Goal: Transaction & Acquisition: Purchase product/service

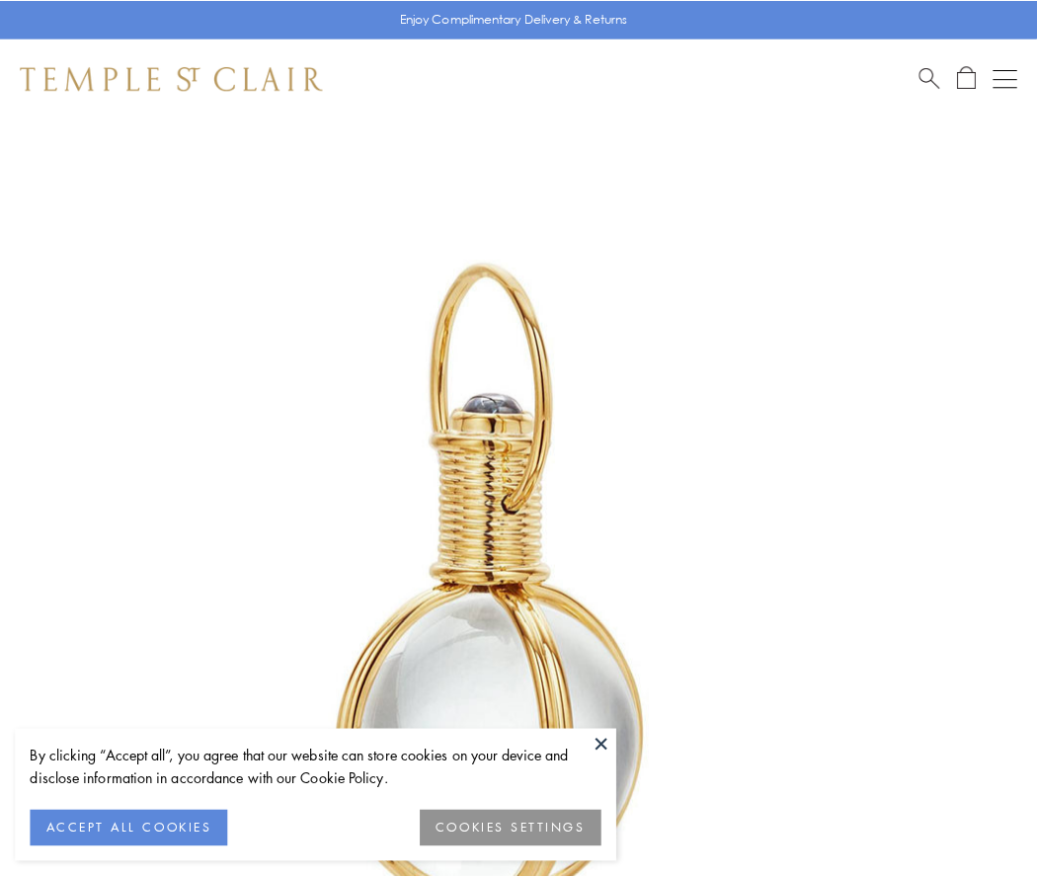
scroll to position [516, 0]
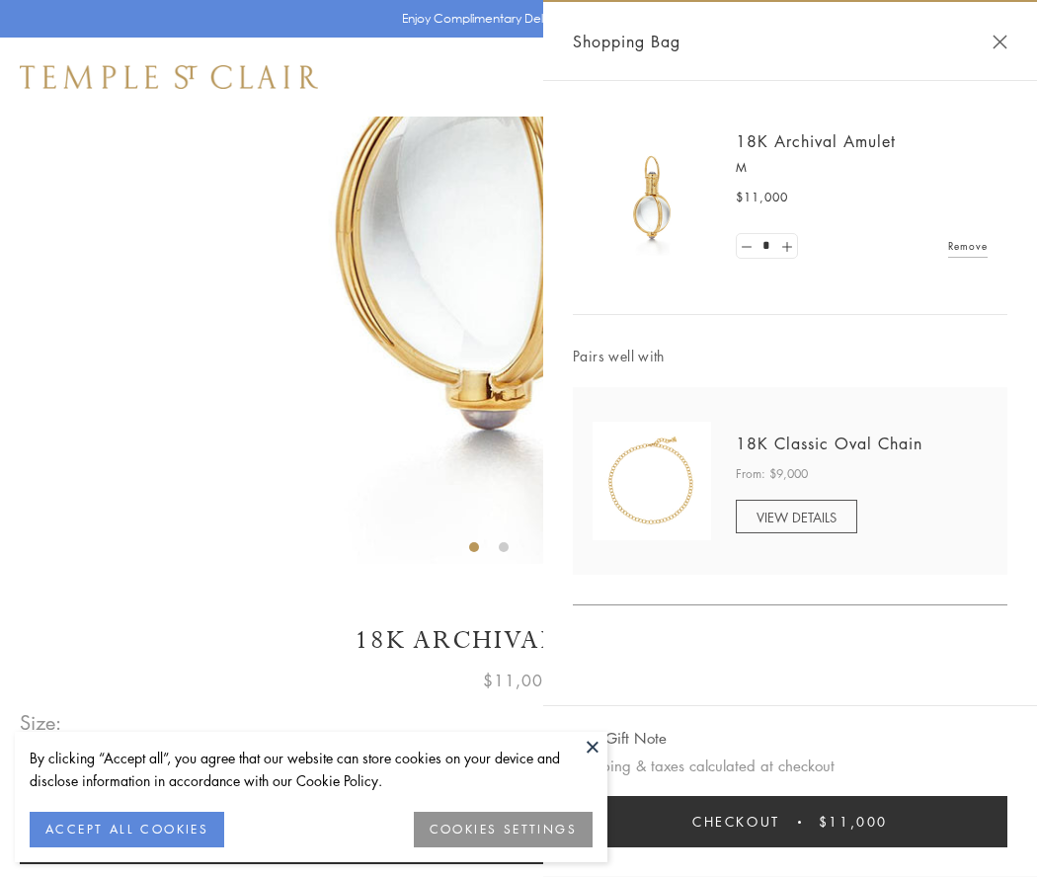
click at [790, 822] on button "Checkout $11,000" at bounding box center [790, 821] width 435 height 51
